Goal: Task Accomplishment & Management: Use online tool/utility

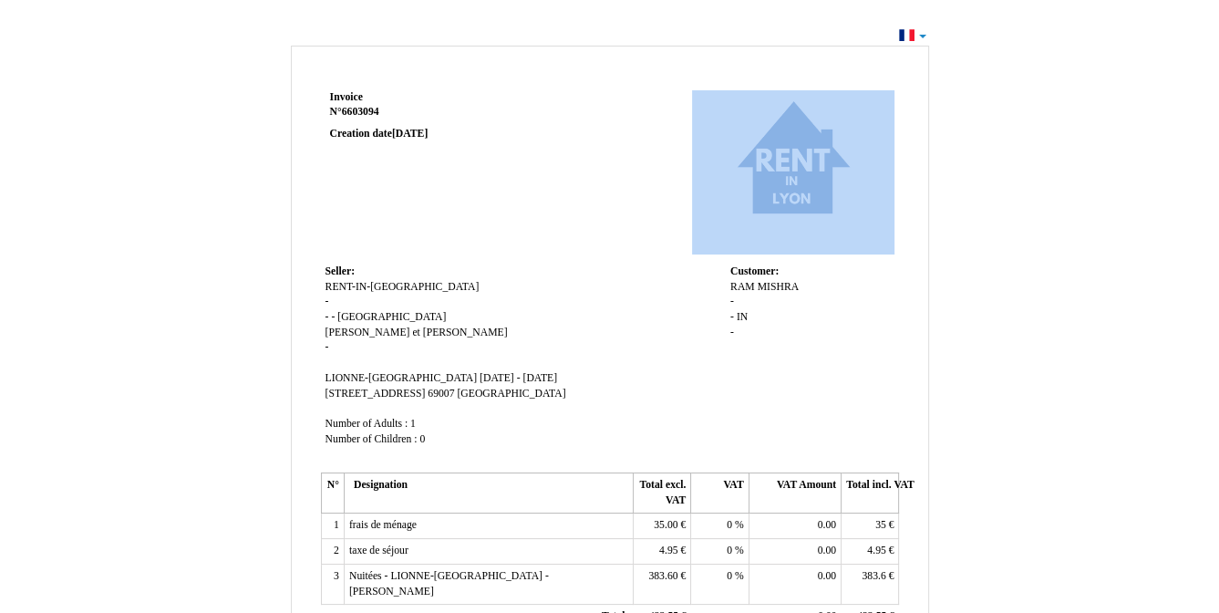
click at [921, 37] on div "Invoice Invoice N° 6603094 6603094 Creation date [DATE] Seller: Seller: RENT-IN…" at bounding box center [609, 548] width 1219 height 1050
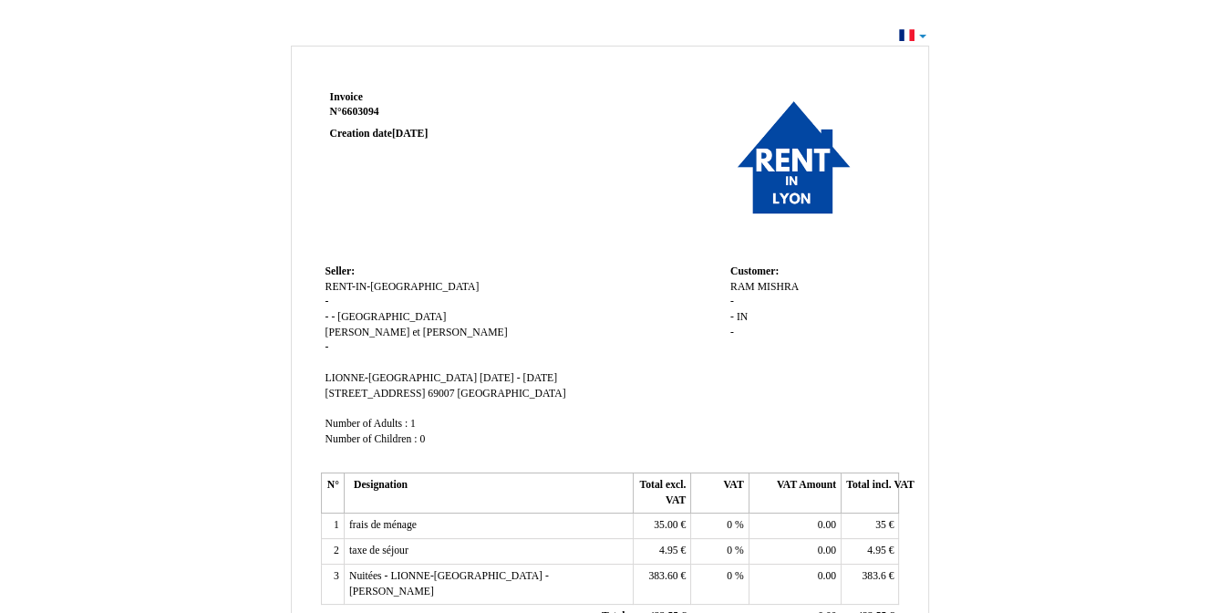
click at [922, 35] on div "Invoice Invoice N° 6603094 6603094 Creation date [DATE] Seller: Seller: RENT-IN…" at bounding box center [609, 548] width 1219 height 1050
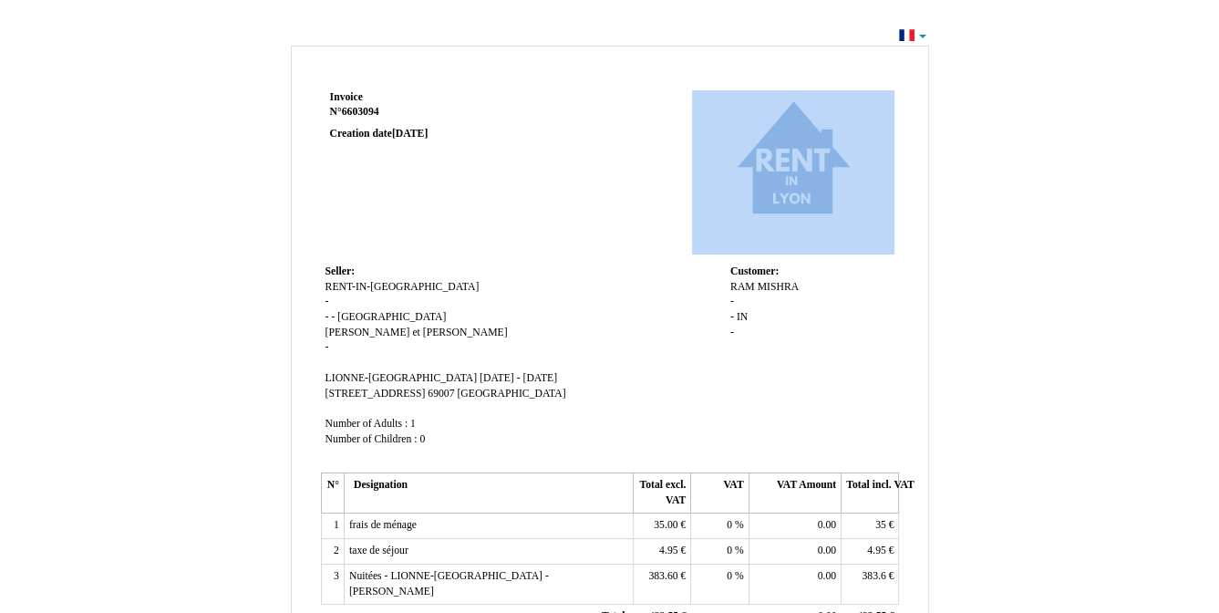
click at [922, 35] on div "Invoice Invoice N° 6603094 6603094 Creation date [DATE] Seller: Seller: RENT-IN…" at bounding box center [609, 548] width 1219 height 1050
click at [913, 35] on div "Invoice Invoice N° 6603094 6603094 Creation date [DATE] Seller: Seller: RENT-IN…" at bounding box center [609, 548] width 1219 height 1050
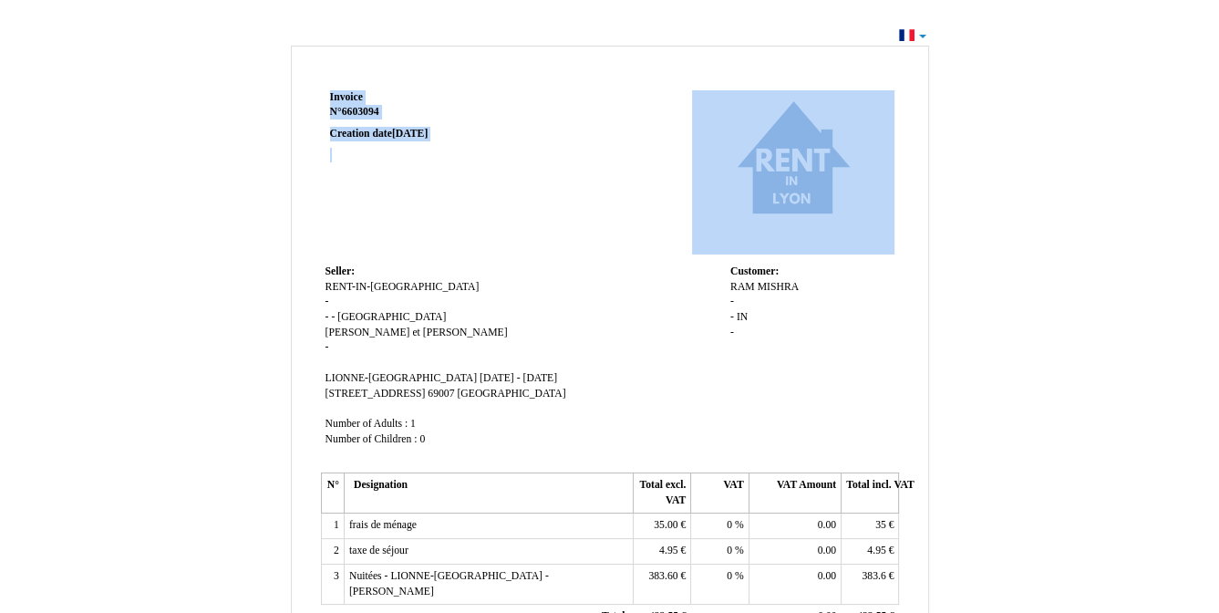
click at [913, 35] on div "Invoice Invoice N° 6603094 6603094 Creation date [DATE] Seller: Seller: RENT-IN…" at bounding box center [609, 548] width 1219 height 1050
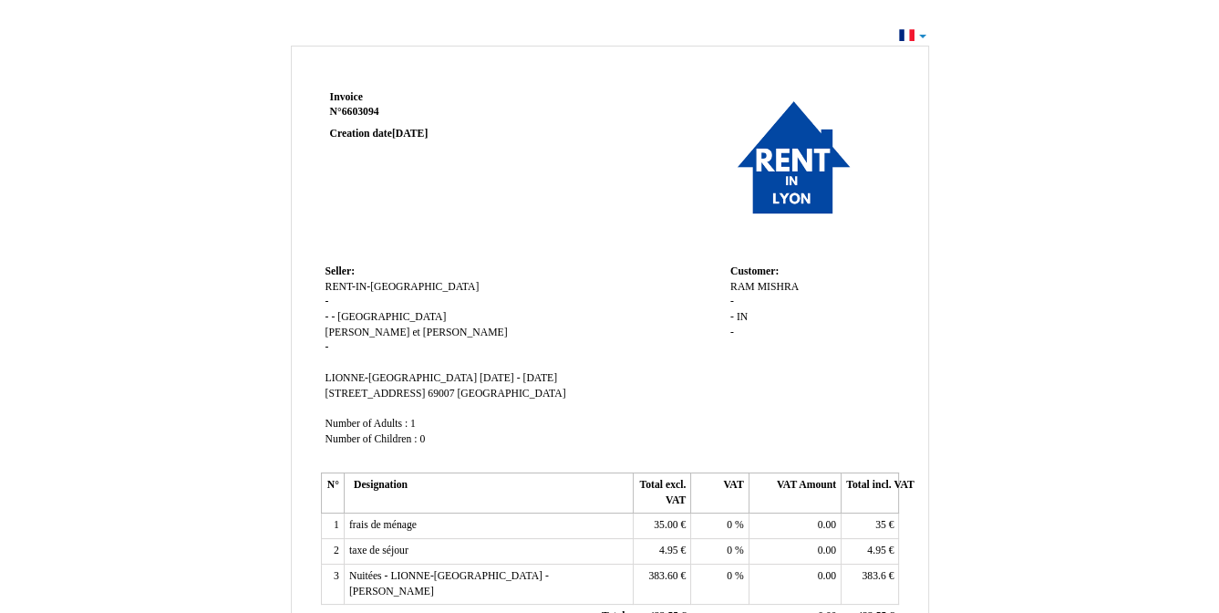
click at [923, 34] on div "Invoice Invoice N° 6603094 6603094 Creation date [DATE] Seller: Seller: RENT-IN…" at bounding box center [609, 548] width 1219 height 1050
click at [923, 36] on div "Invoice Invoice N° 6603094 6603094 Creation date [DATE] Seller: Seller: RENT-IN…" at bounding box center [609, 548] width 1219 height 1050
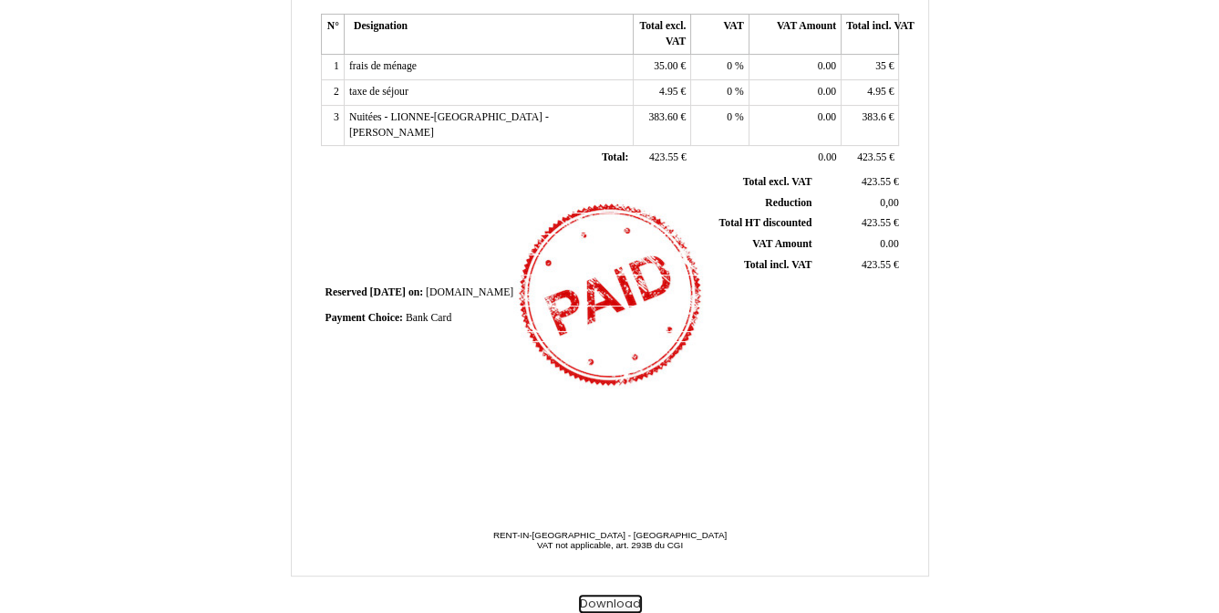
click at [613, 600] on button "Download" at bounding box center [610, 604] width 63 height 19
